Goal: Browse casually: Explore the website without a specific task or goal

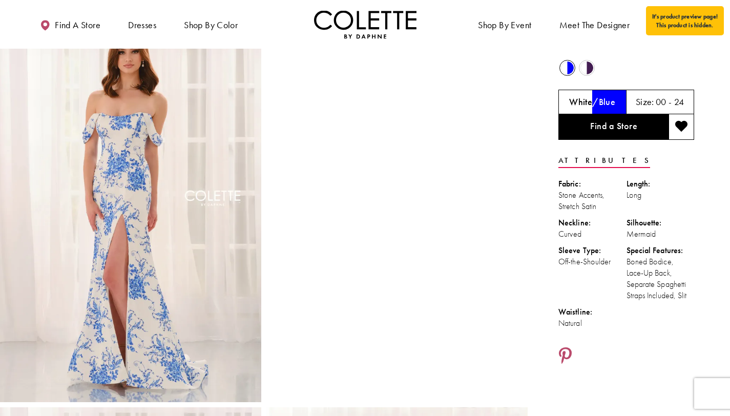
scroll to position [38, 0]
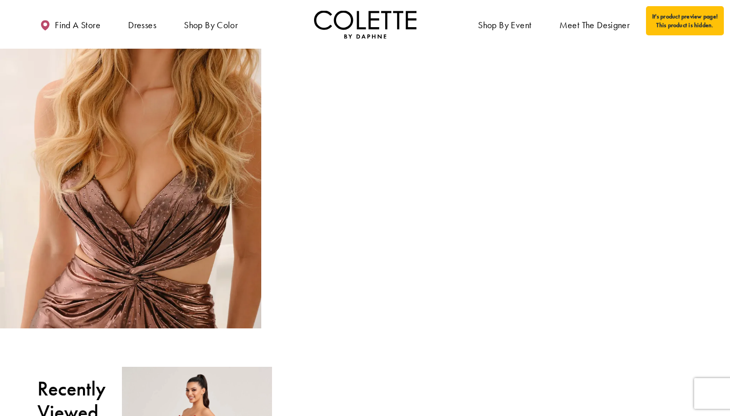
scroll to position [908, 0]
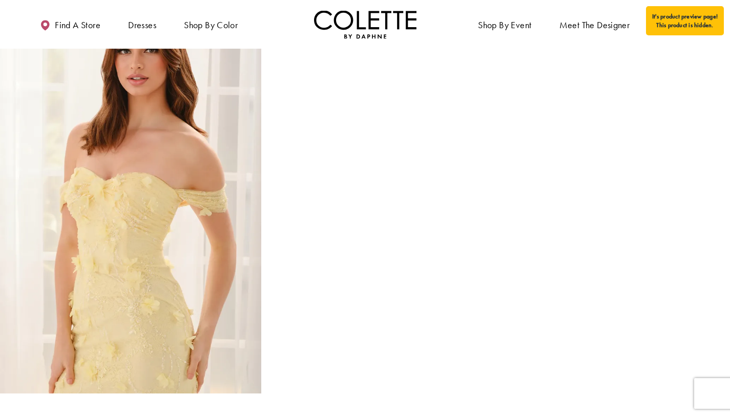
scroll to position [442, 0]
